Goal: Communication & Community: Answer question/provide support

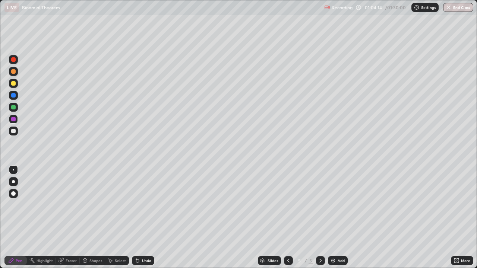
click at [12, 84] on div at bounding box center [13, 83] width 4 height 4
click at [14, 83] on div at bounding box center [13, 83] width 4 height 4
click at [336, 261] on div "Add" at bounding box center [338, 261] width 20 height 9
click at [14, 194] on div at bounding box center [13, 194] width 4 height 4
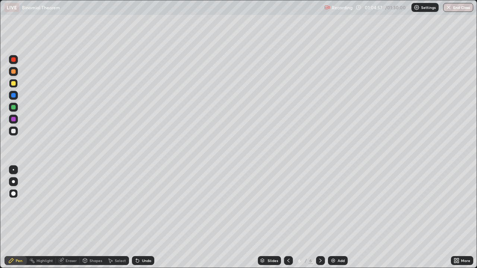
click at [139, 260] on icon at bounding box center [138, 261] width 6 height 6
click at [141, 261] on div "Undo" at bounding box center [143, 261] width 22 height 9
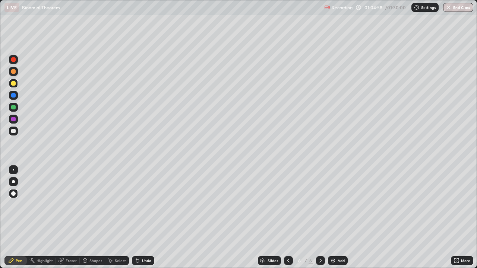
click at [140, 260] on div "Undo" at bounding box center [143, 261] width 22 height 9
click at [140, 261] on div "Undo" at bounding box center [143, 261] width 22 height 9
click at [139, 259] on icon at bounding box center [138, 261] width 6 height 6
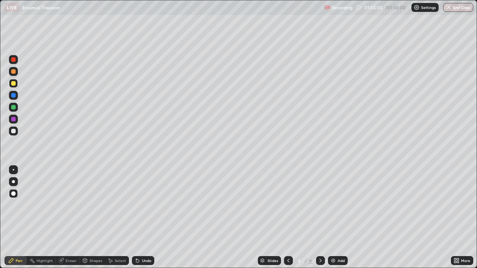
click at [142, 260] on div "Undo" at bounding box center [146, 261] width 9 height 4
click at [143, 260] on div "Undo" at bounding box center [146, 261] width 9 height 4
click at [142, 261] on div "Undo" at bounding box center [146, 261] width 9 height 4
click at [144, 260] on div "Undo" at bounding box center [146, 261] width 9 height 4
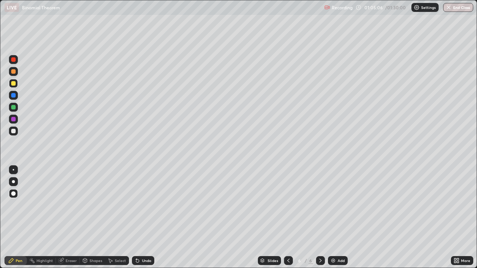
click at [144, 260] on div "Undo" at bounding box center [146, 261] width 9 height 4
click at [145, 260] on div "Undo" at bounding box center [146, 261] width 9 height 4
click at [143, 258] on div "Undo" at bounding box center [143, 261] width 22 height 9
click at [70, 260] on div "Eraser" at bounding box center [71, 261] width 11 height 4
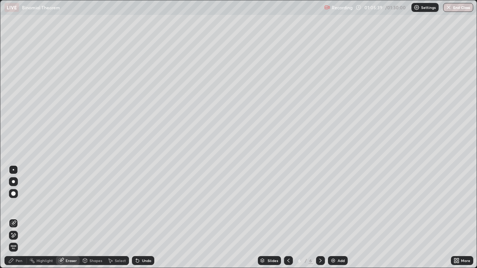
click at [18, 264] on div "Pen" at bounding box center [15, 261] width 22 height 9
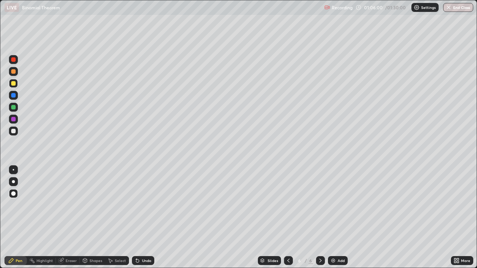
click at [13, 132] on div at bounding box center [13, 131] width 4 height 4
click at [146, 262] on div "Undo" at bounding box center [146, 261] width 9 height 4
click at [15, 83] on div at bounding box center [13, 83] width 4 height 4
click at [332, 262] on img at bounding box center [333, 261] width 6 height 6
click at [145, 262] on div "Undo" at bounding box center [146, 261] width 9 height 4
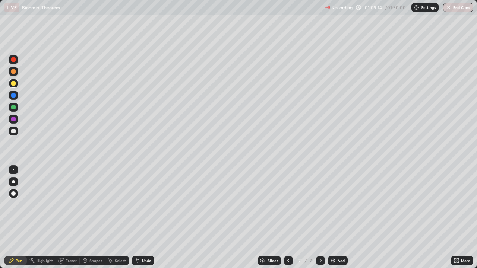
click at [142, 261] on div "Undo" at bounding box center [146, 261] width 9 height 4
click at [15, 72] on div at bounding box center [13, 71] width 4 height 4
click at [136, 261] on icon at bounding box center [137, 261] width 3 height 3
click at [14, 84] on div at bounding box center [13, 83] width 4 height 4
click at [333, 260] on img at bounding box center [333, 261] width 6 height 6
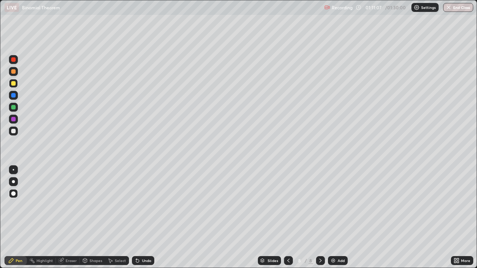
click at [142, 261] on div "Undo" at bounding box center [146, 261] width 9 height 4
click at [13, 109] on div at bounding box center [13, 107] width 4 height 4
click at [142, 260] on div "Undo" at bounding box center [146, 261] width 9 height 4
click at [140, 263] on div "Undo" at bounding box center [143, 261] width 22 height 9
click at [142, 260] on div "Undo" at bounding box center [146, 261] width 9 height 4
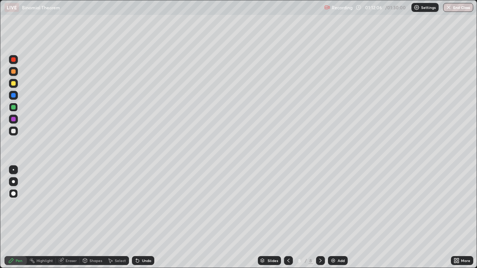
click at [142, 261] on div "Undo" at bounding box center [146, 261] width 9 height 4
click at [13, 84] on div at bounding box center [13, 83] width 4 height 4
click at [14, 119] on div at bounding box center [13, 119] width 4 height 4
click at [69, 261] on div "Eraser" at bounding box center [71, 261] width 11 height 4
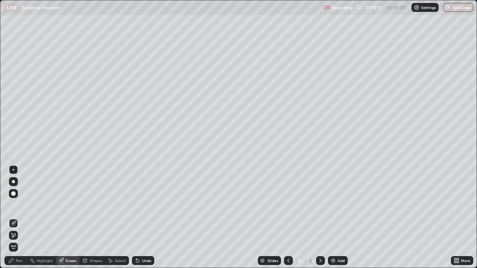
click at [336, 261] on div "Add" at bounding box center [338, 261] width 20 height 9
click at [17, 258] on div "Pen" at bounding box center [15, 261] width 22 height 9
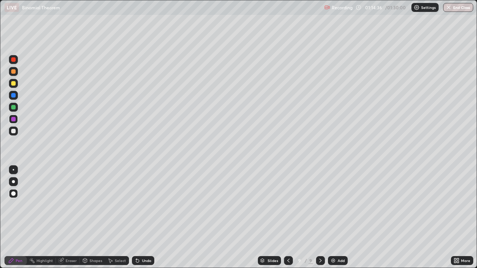
click at [13, 131] on div at bounding box center [13, 131] width 4 height 4
click at [14, 134] on div at bounding box center [13, 131] width 9 height 9
click at [14, 96] on div at bounding box center [13, 95] width 4 height 4
click at [14, 84] on div at bounding box center [13, 83] width 4 height 4
click at [13, 109] on div at bounding box center [13, 107] width 4 height 4
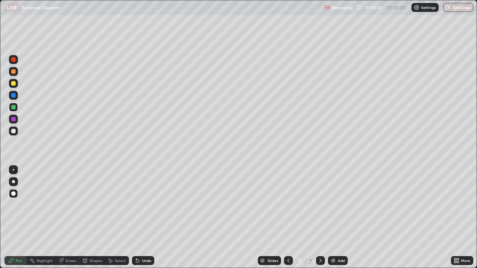
click at [147, 261] on div "Undo" at bounding box center [146, 261] width 9 height 4
click at [145, 261] on div "Undo" at bounding box center [146, 261] width 9 height 4
click at [146, 257] on div "Undo" at bounding box center [143, 261] width 22 height 9
click at [148, 258] on div "Undo" at bounding box center [143, 261] width 22 height 9
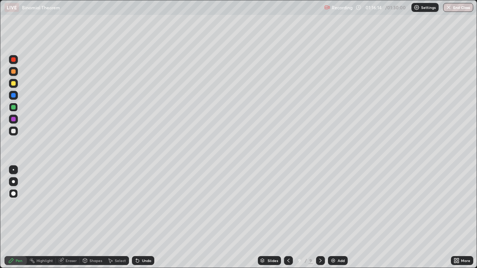
click at [147, 260] on div "Undo" at bounding box center [146, 261] width 9 height 4
click at [146, 260] on div "Undo" at bounding box center [146, 261] width 9 height 4
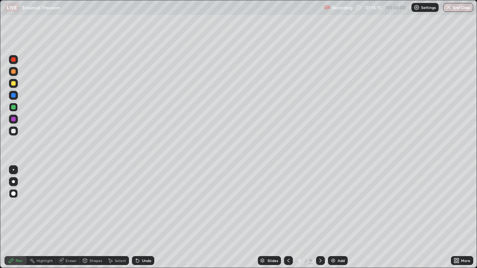
click at [146, 260] on div "Undo" at bounding box center [146, 261] width 9 height 4
click at [144, 260] on div "Undo" at bounding box center [146, 261] width 9 height 4
click at [16, 132] on div at bounding box center [13, 131] width 9 height 9
click at [15, 84] on div at bounding box center [13, 83] width 4 height 4
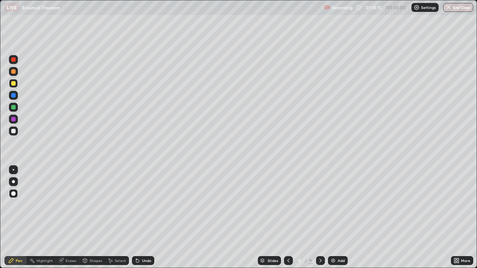
click at [333, 261] on img at bounding box center [333, 261] width 6 height 6
click at [15, 132] on div at bounding box center [13, 131] width 4 height 4
click at [11, 87] on div at bounding box center [13, 83] width 9 height 9
click at [13, 132] on div at bounding box center [13, 131] width 4 height 4
click at [15, 133] on div at bounding box center [13, 131] width 4 height 4
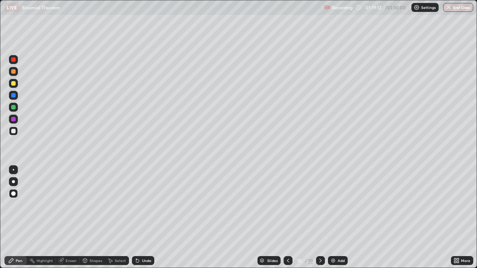
click at [13, 170] on div at bounding box center [13, 169] width 1 height 1
click at [12, 133] on div at bounding box center [13, 131] width 4 height 4
click at [142, 261] on div "Undo" at bounding box center [146, 261] width 9 height 4
click at [142, 262] on div "Undo" at bounding box center [146, 261] width 9 height 4
click at [12, 195] on div at bounding box center [13, 194] width 4 height 4
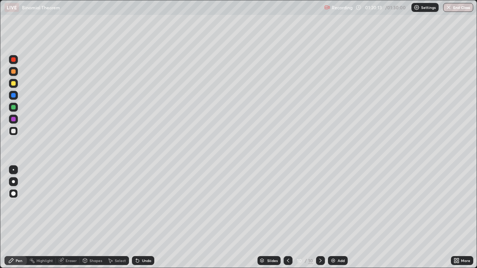
click at [13, 170] on div at bounding box center [13, 169] width 1 height 1
click at [15, 72] on div at bounding box center [13, 71] width 4 height 4
click at [14, 85] on div at bounding box center [13, 83] width 4 height 4
click at [14, 71] on div at bounding box center [13, 71] width 4 height 4
click at [287, 260] on icon at bounding box center [288, 261] width 6 height 6
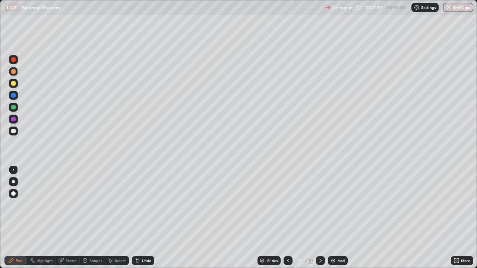
click at [319, 261] on icon at bounding box center [321, 261] width 6 height 6
click at [14, 132] on div at bounding box center [13, 131] width 4 height 4
click at [13, 131] on div at bounding box center [13, 131] width 4 height 4
click at [13, 197] on div at bounding box center [13, 193] width 9 height 9
click at [13, 194] on div at bounding box center [13, 194] width 4 height 4
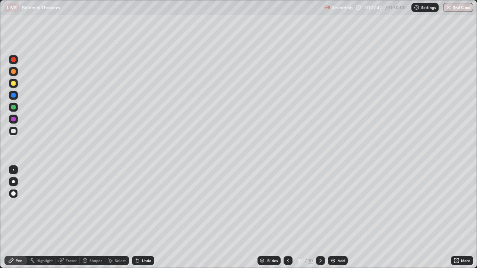
click at [12, 195] on div at bounding box center [13, 194] width 4 height 4
click at [13, 170] on div at bounding box center [13, 169] width 1 height 1
click at [14, 132] on div at bounding box center [13, 131] width 4 height 4
click at [14, 192] on div at bounding box center [13, 194] width 4 height 4
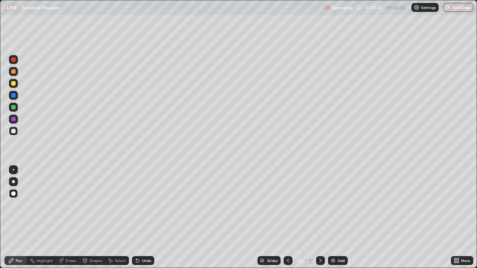
click at [16, 172] on div at bounding box center [13, 170] width 9 height 9
click at [17, 172] on div at bounding box center [13, 170] width 9 height 9
click at [16, 134] on div at bounding box center [13, 131] width 9 height 9
click at [13, 195] on div at bounding box center [13, 194] width 4 height 4
click at [13, 170] on div at bounding box center [13, 169] width 1 height 1
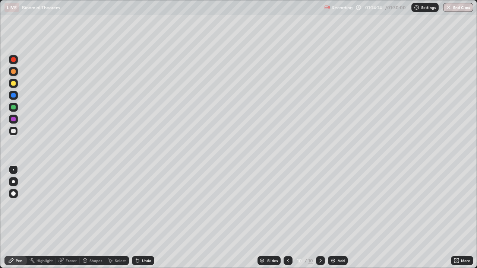
click at [13, 170] on div at bounding box center [13, 169] width 1 height 1
click at [151, 258] on div "Undo" at bounding box center [143, 261] width 22 height 9
click at [16, 195] on div at bounding box center [13, 193] width 9 height 9
click at [15, 194] on div at bounding box center [13, 194] width 4 height 4
click at [14, 120] on div at bounding box center [13, 119] width 4 height 4
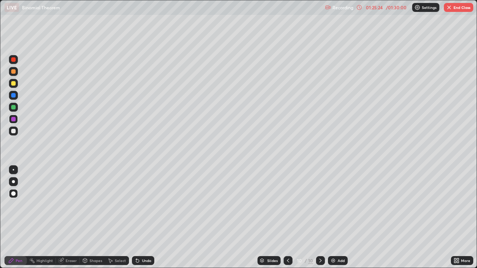
click at [14, 96] on div at bounding box center [13, 95] width 4 height 4
click at [13, 132] on div at bounding box center [13, 131] width 4 height 4
click at [14, 195] on div at bounding box center [13, 194] width 4 height 4
click at [12, 132] on div at bounding box center [13, 131] width 4 height 4
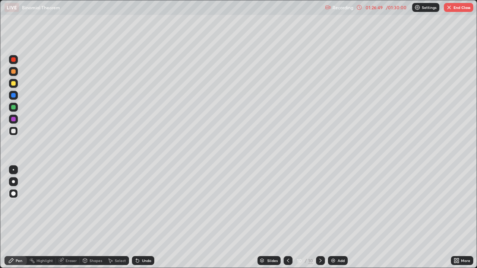
click at [15, 109] on div at bounding box center [13, 107] width 4 height 4
click at [145, 260] on div "Undo" at bounding box center [146, 261] width 9 height 4
click at [366, 254] on div "Slides 10 / 10 Add" at bounding box center [302, 261] width 297 height 15
click at [460, 7] on button "End Class" at bounding box center [458, 7] width 29 height 9
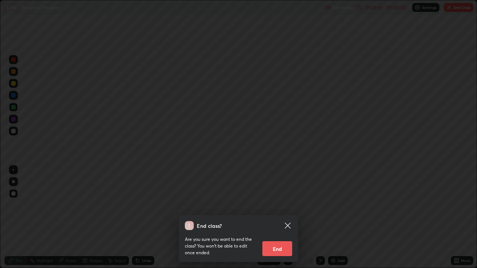
click at [282, 252] on button "End" at bounding box center [278, 249] width 30 height 15
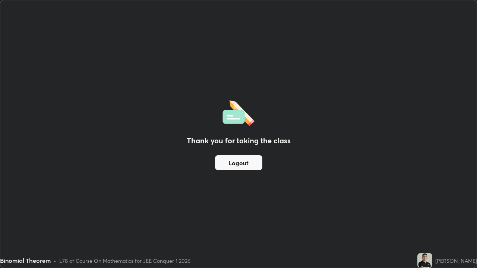
click at [245, 164] on button "Logout" at bounding box center [238, 163] width 47 height 15
click at [245, 161] on button "Logout" at bounding box center [238, 163] width 47 height 15
